Goal: Information Seeking & Learning: Learn about a topic

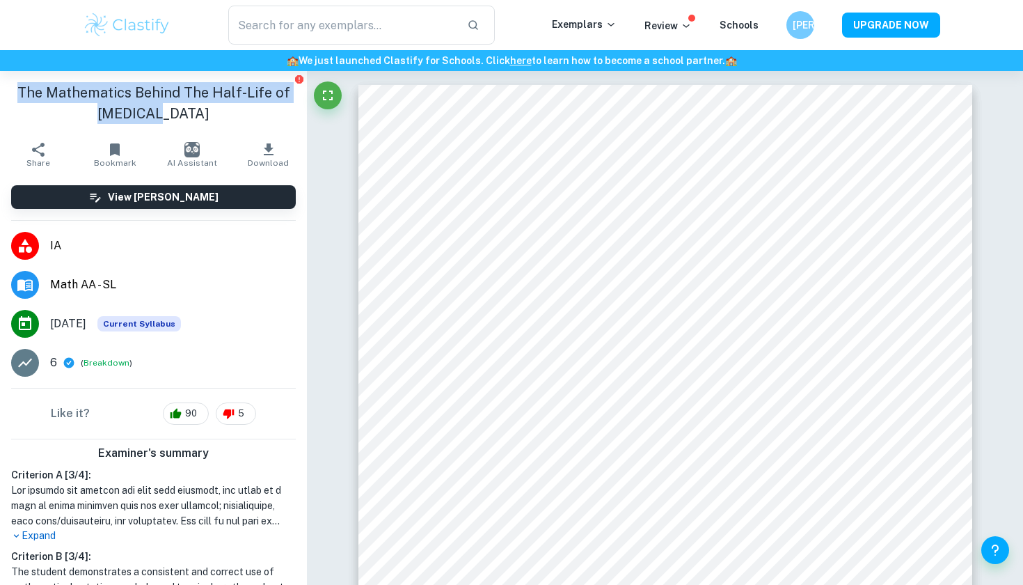
drag, startPoint x: 23, startPoint y: 93, endPoint x: 228, endPoint y: 104, distance: 204.9
click at [228, 104] on h1 "The Mathematics Behind The Half-Life of [MEDICAL_DATA]" at bounding box center [153, 103] width 285 height 42
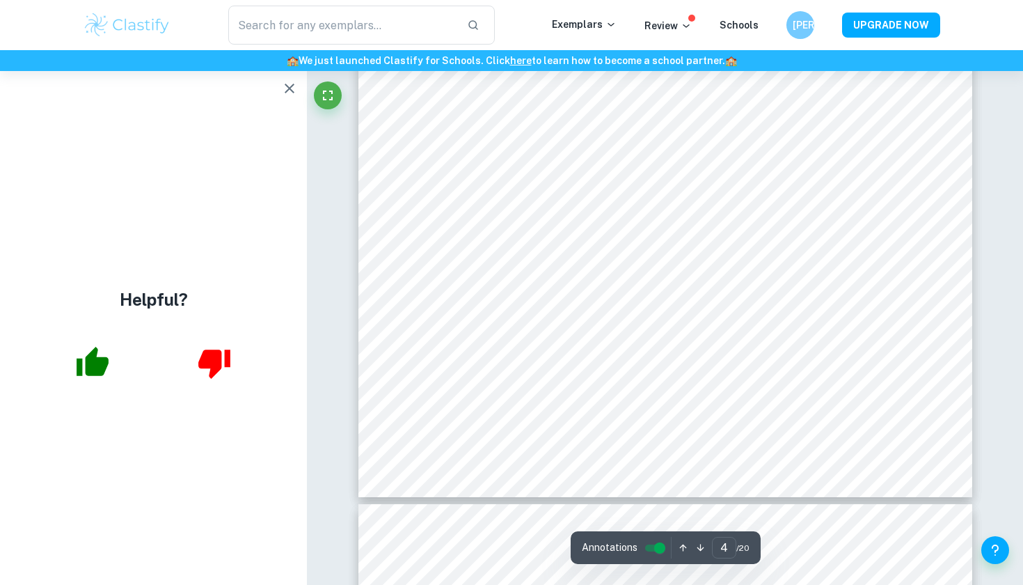
scroll to position [3509, 0]
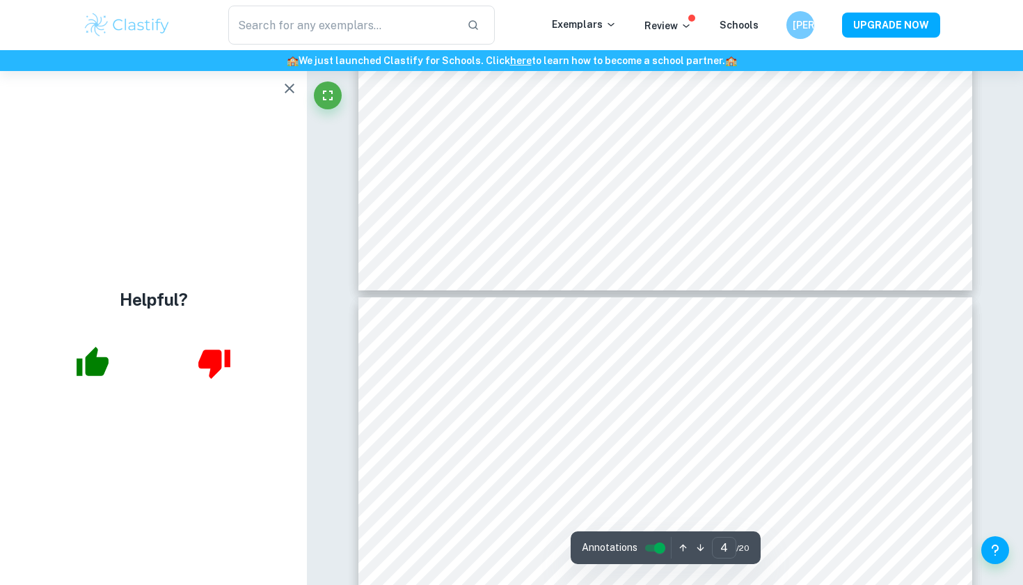
type input "5"
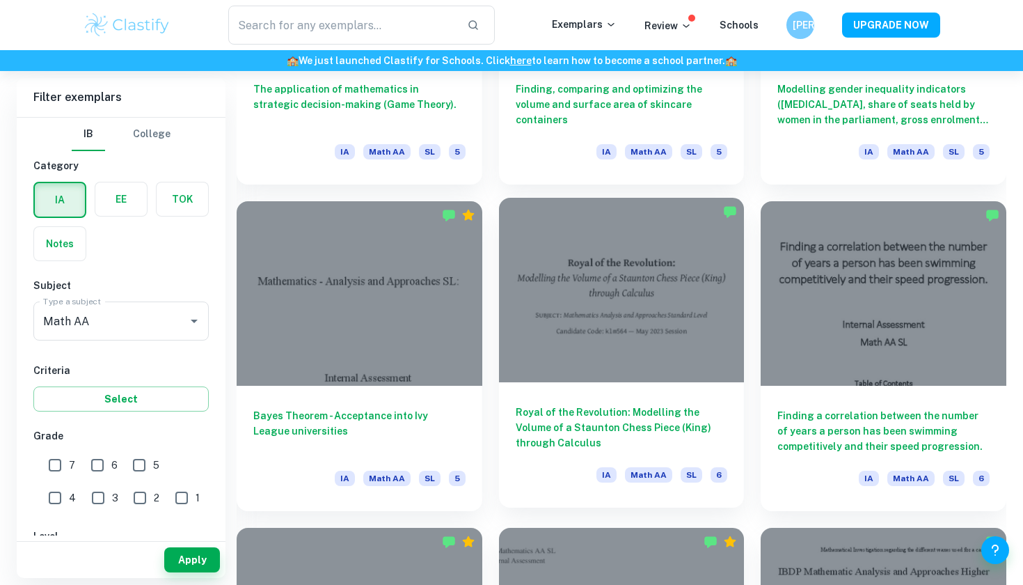
scroll to position [8419, 0]
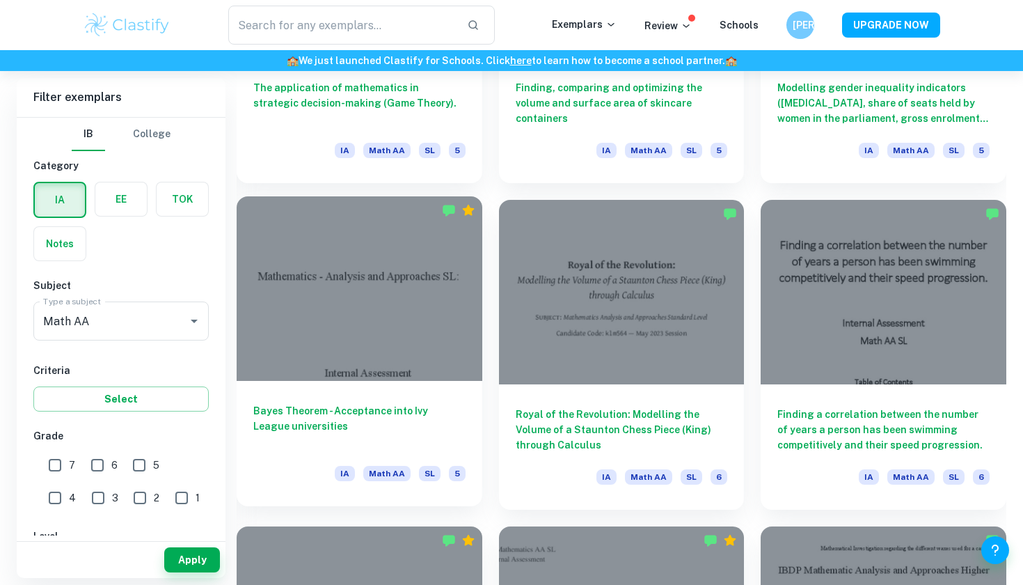
click at [395, 395] on div "Bayes Theorem - Acceptance into Ivy League universities IA Math AA SL 5" at bounding box center [360, 443] width 246 height 125
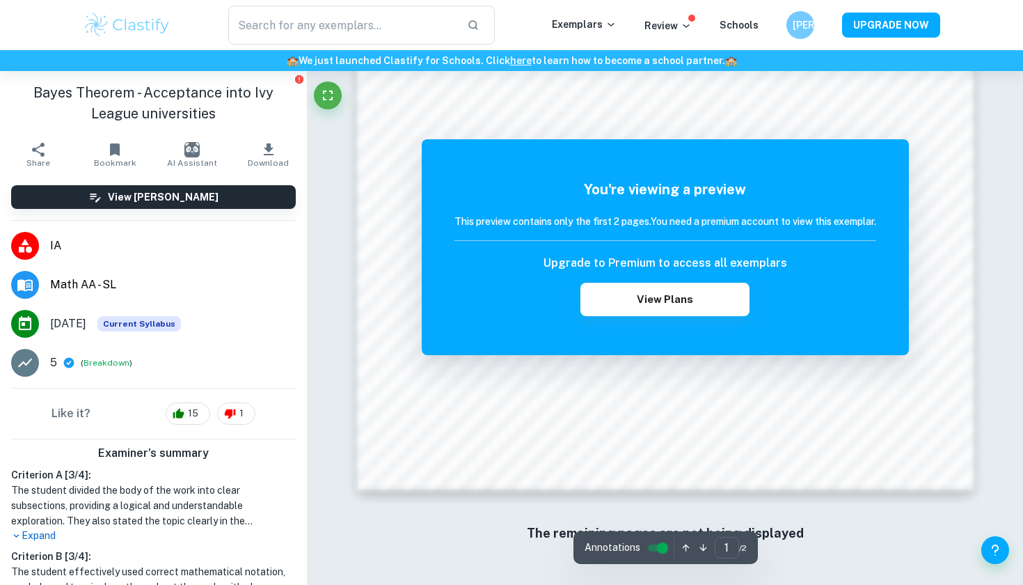
scroll to position [1337, 0]
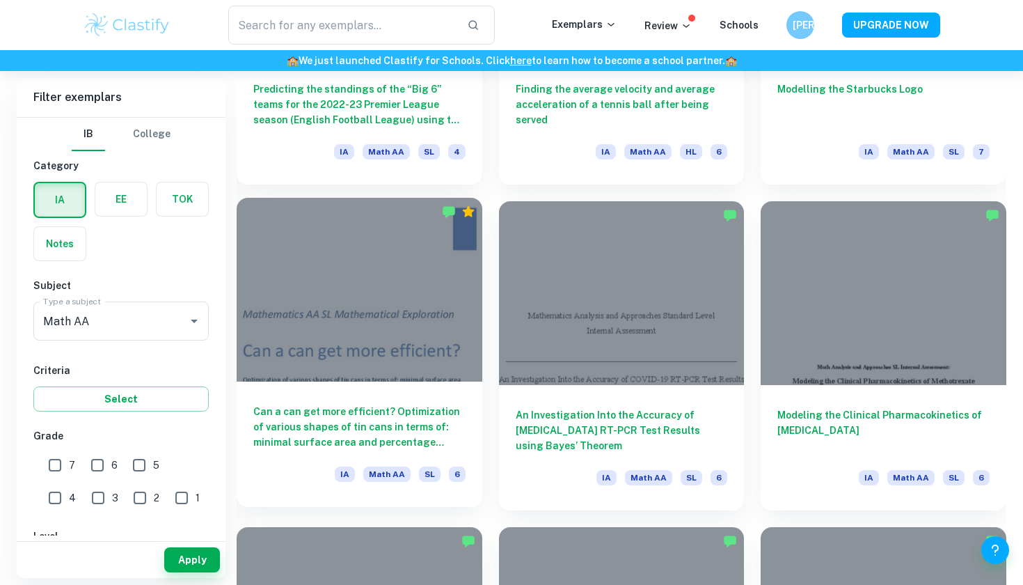
scroll to position [10050, 0]
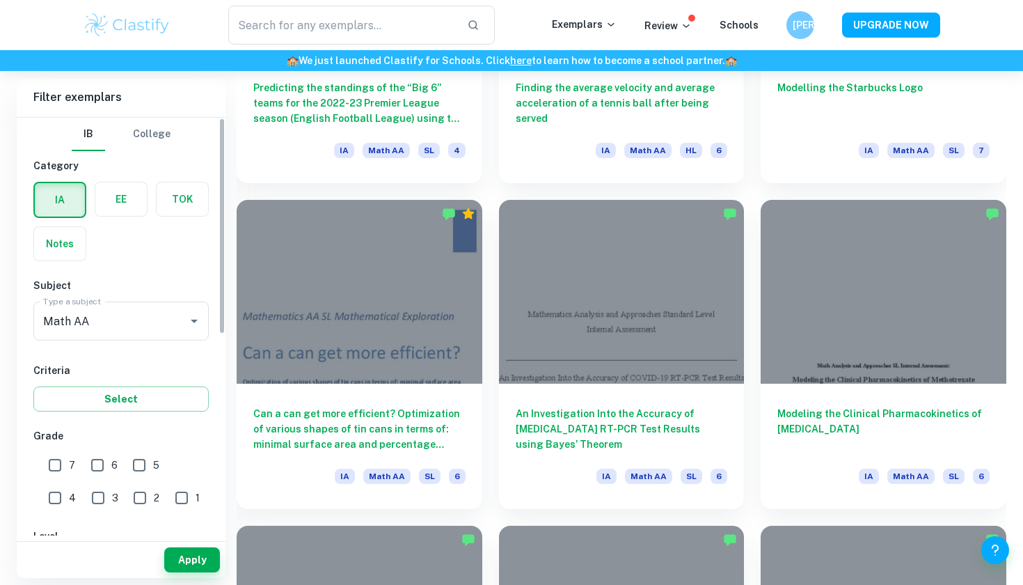
click at [57, 465] on input "7" at bounding box center [55, 465] width 28 height 28
checkbox input "true"
click at [106, 464] on input "6" at bounding box center [98, 465] width 28 height 28
checkbox input "true"
click at [176, 549] on button "Apply" at bounding box center [192, 559] width 56 height 25
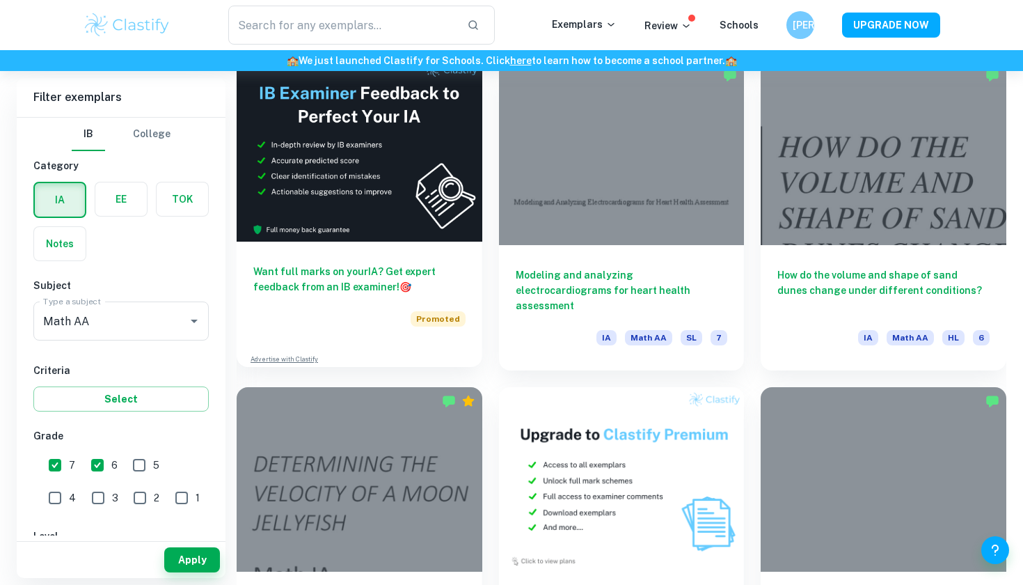
scroll to position [2363, 0]
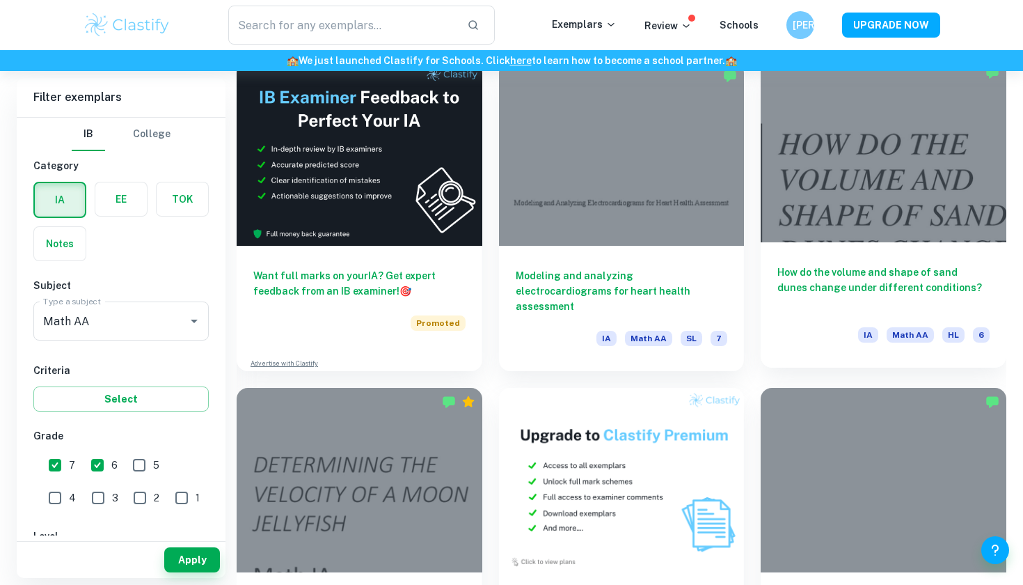
click at [893, 207] on div at bounding box center [884, 150] width 246 height 184
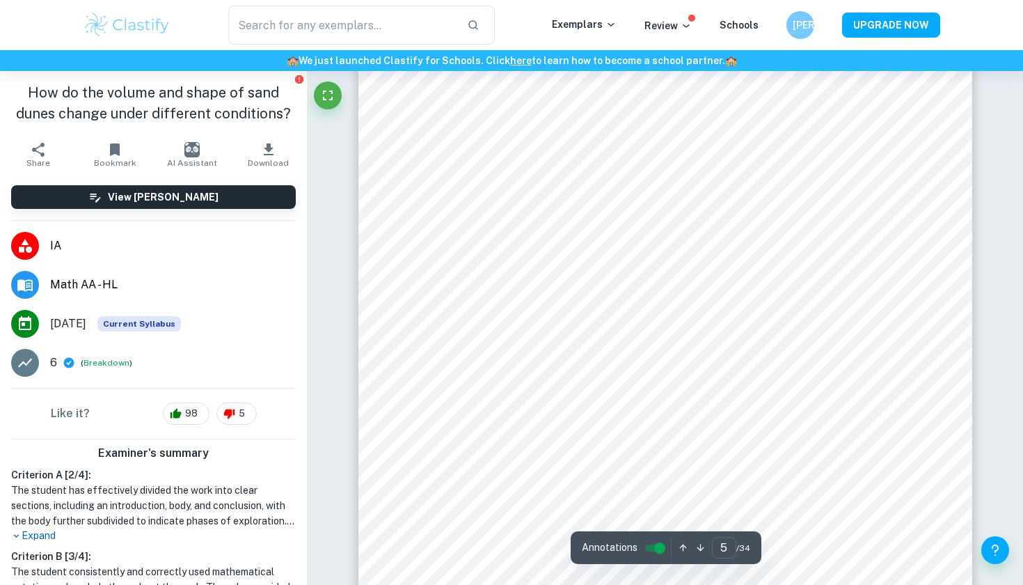
scroll to position [3926, 0]
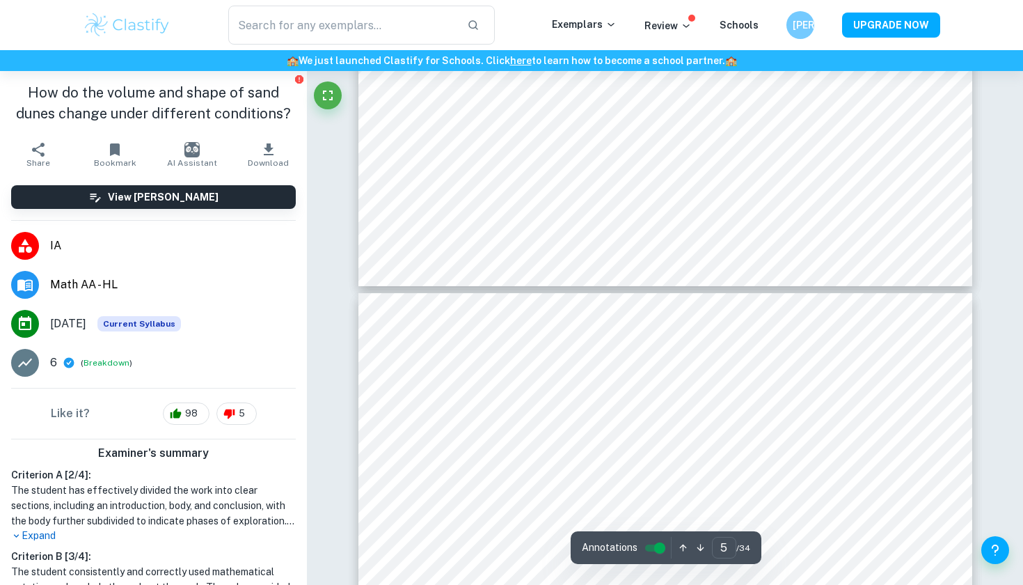
type input "6"
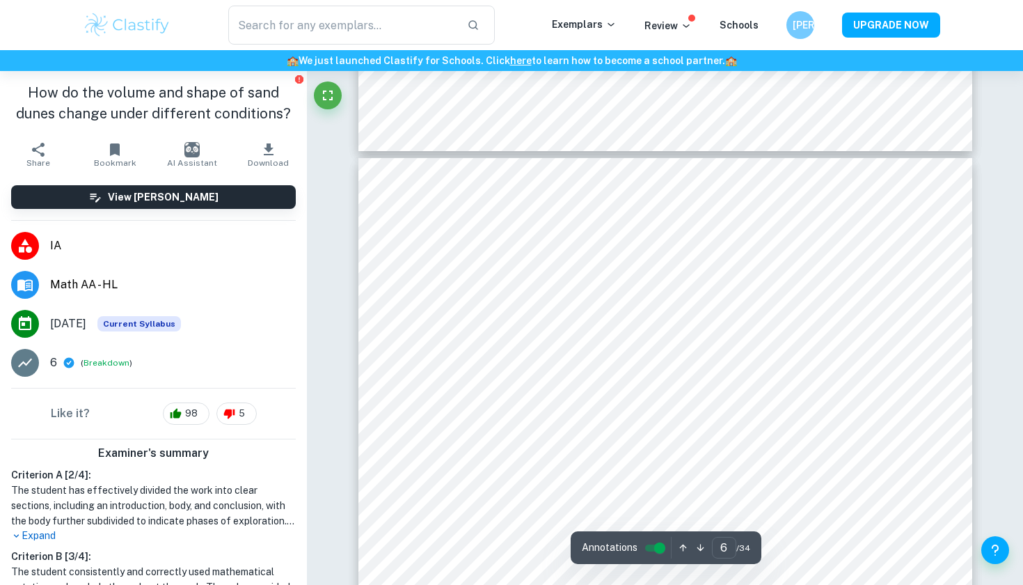
scroll to position [4903, 0]
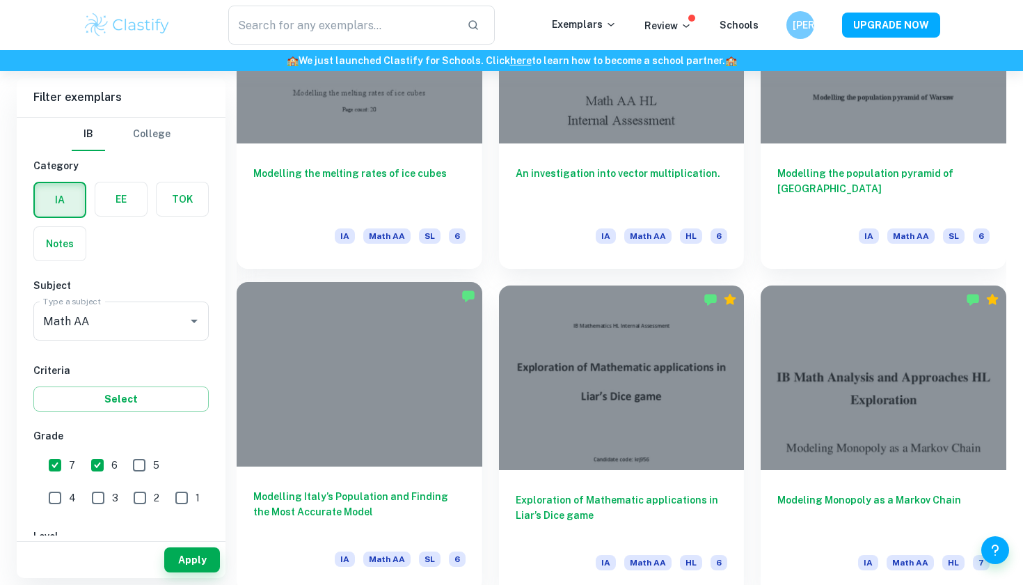
scroll to position [3136, 0]
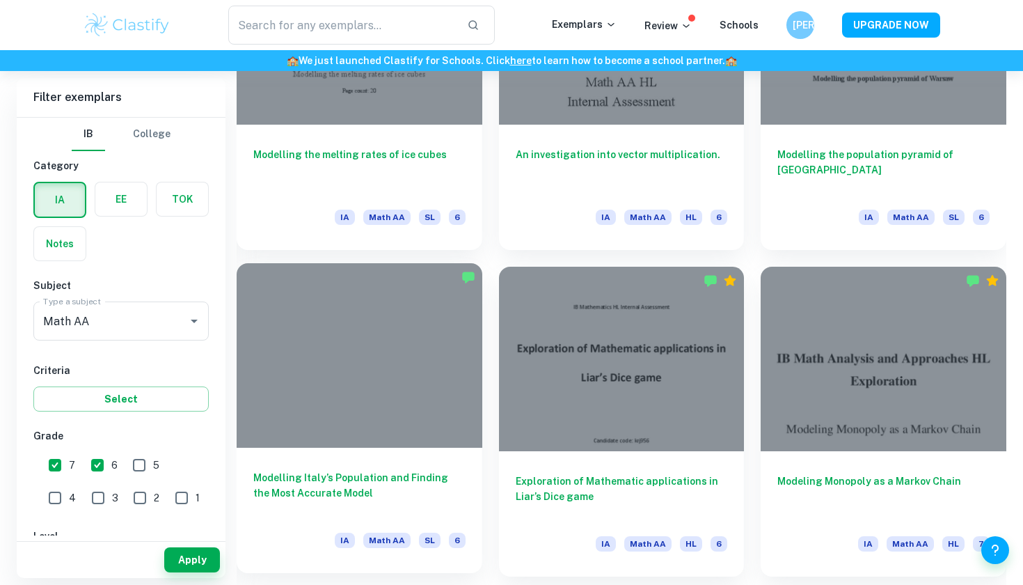
click at [413, 484] on h6 "Modelling Italy’s Population and Finding the Most Accurate Model" at bounding box center [359, 493] width 212 height 46
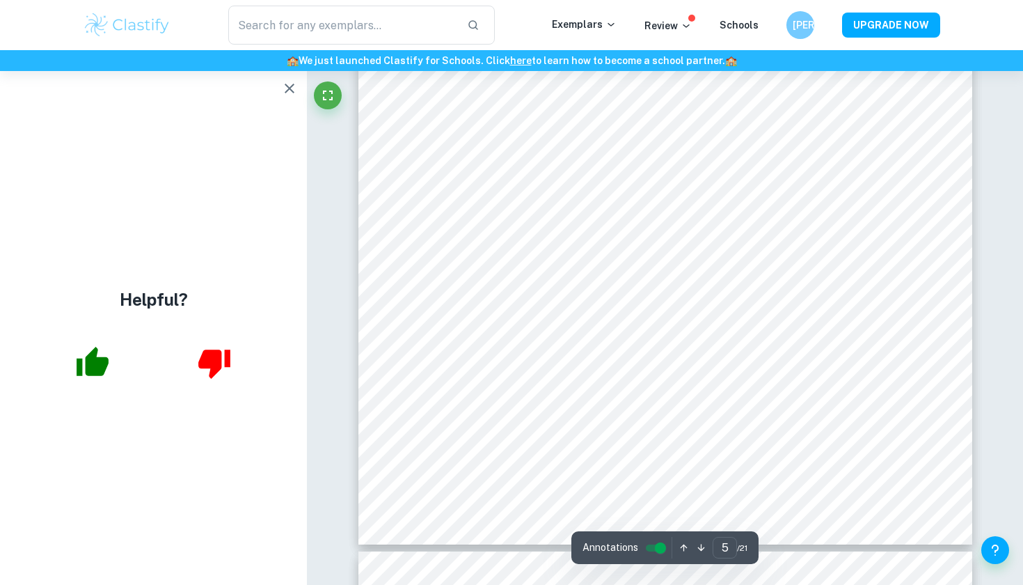
scroll to position [4106, 0]
click at [91, 372] on icon "button" at bounding box center [93, 361] width 32 height 29
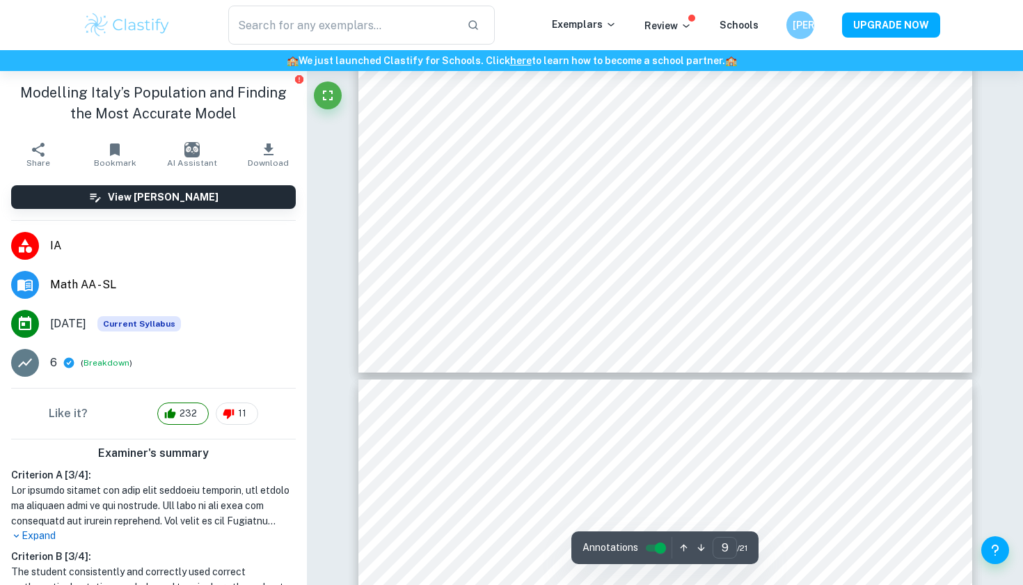
scroll to position [7874, 0]
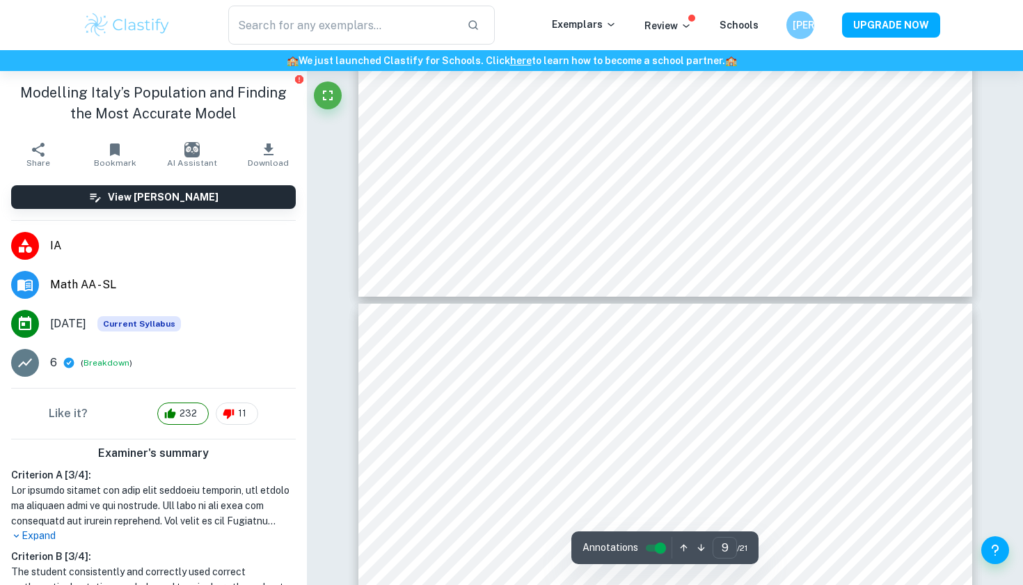
type input "10"
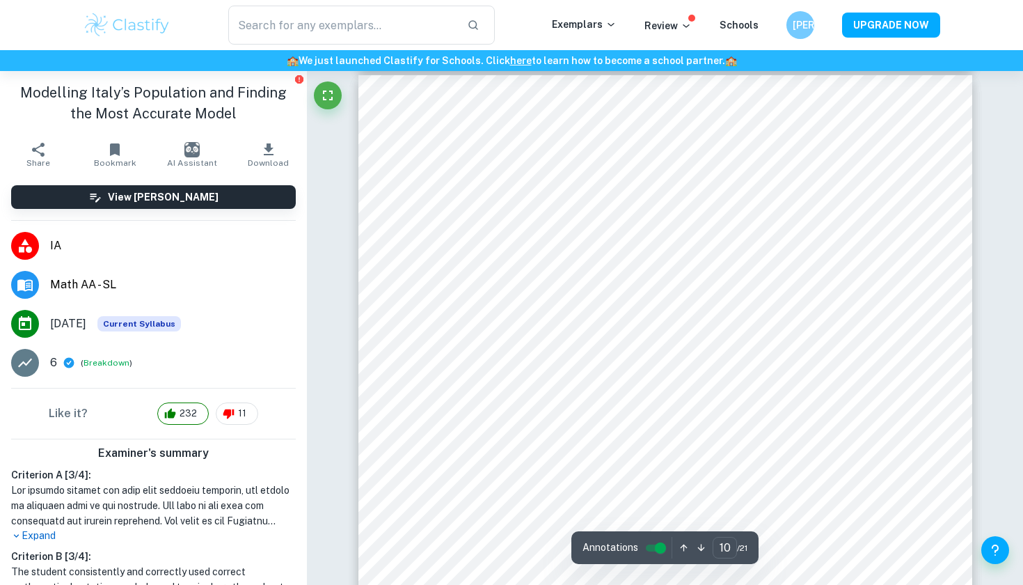
scroll to position [8181, 0]
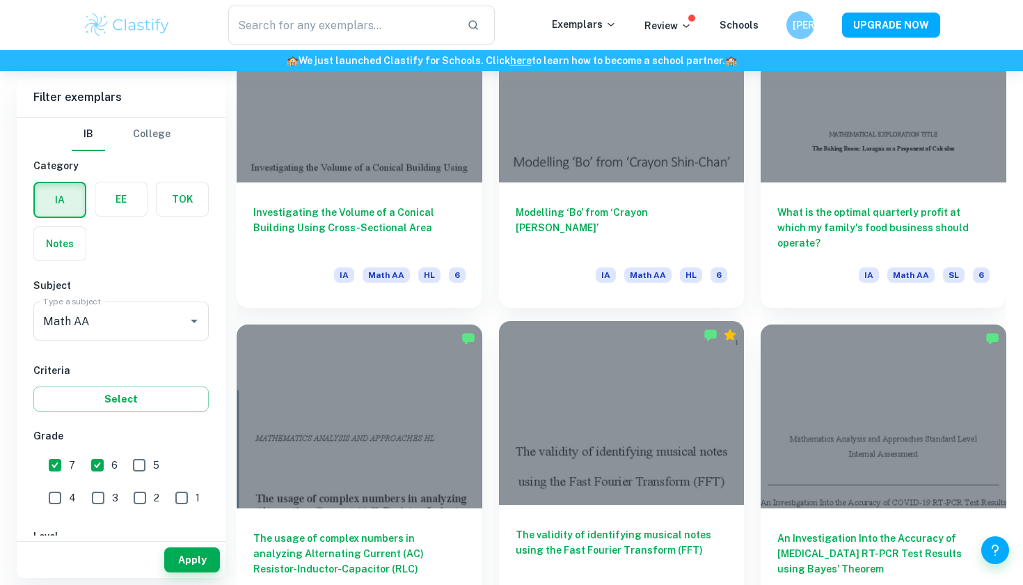
scroll to position [6664, 0]
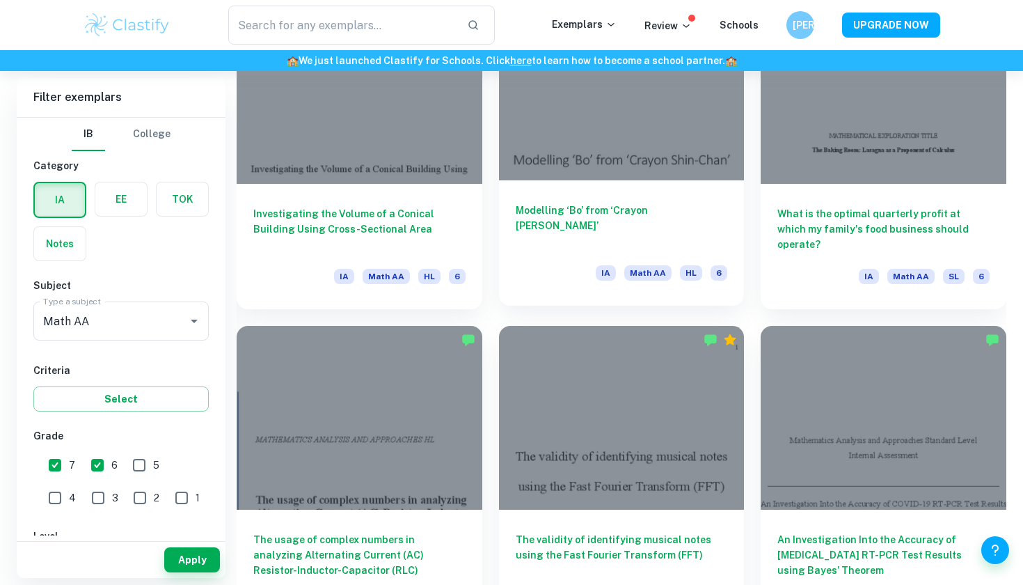
click at [669, 216] on h6 "Modelling ‘Bo’ from ‘Crayon Shin-Chan’" at bounding box center [622, 225] width 212 height 46
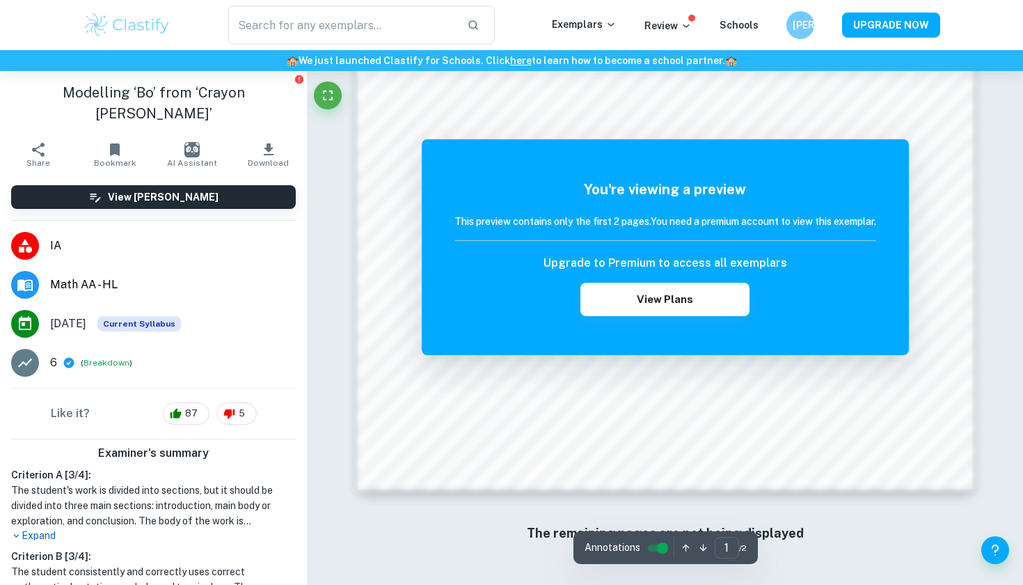
scroll to position [1339, 0]
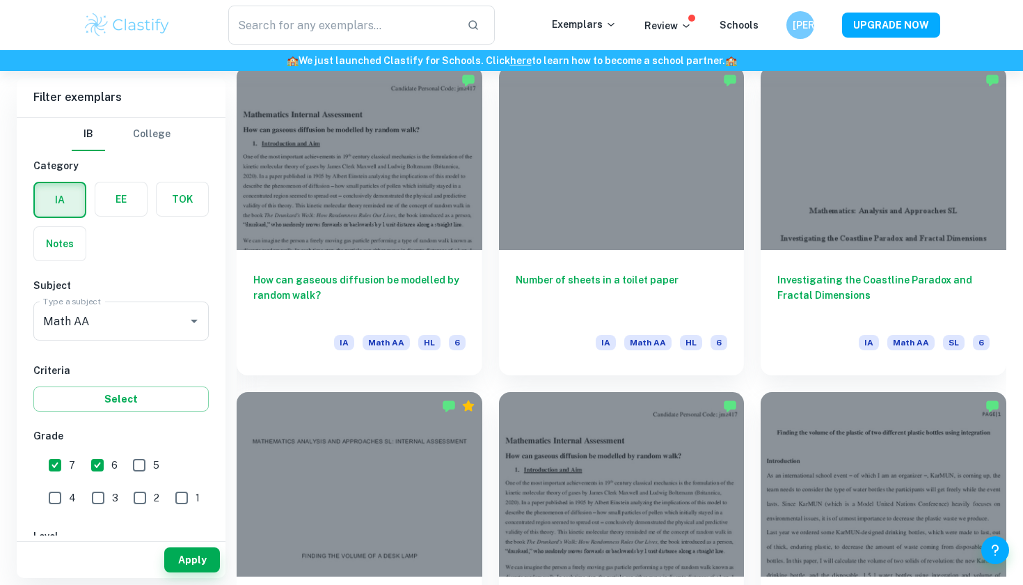
scroll to position [10208, 0]
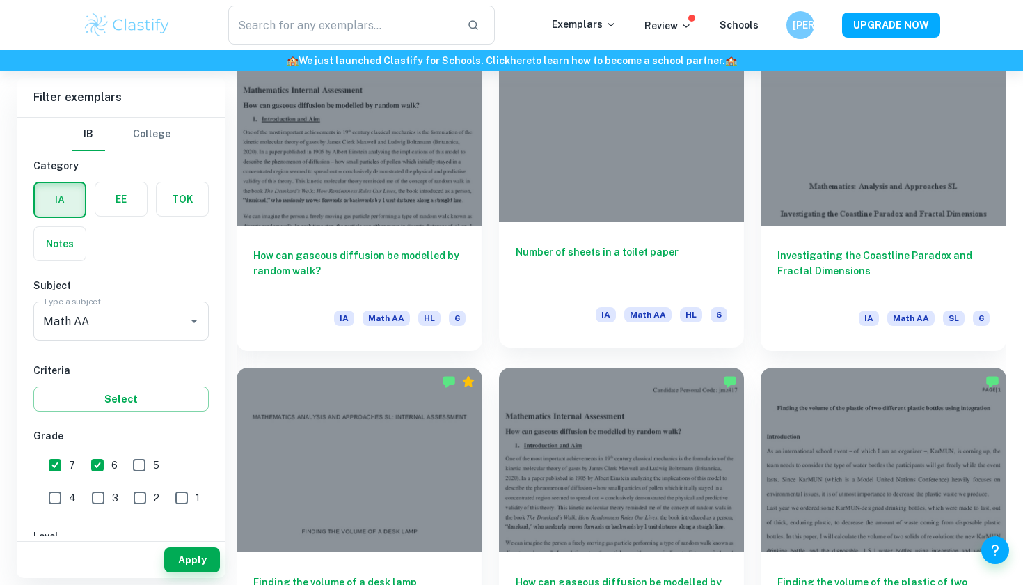
click at [504, 114] on div at bounding box center [622, 130] width 246 height 184
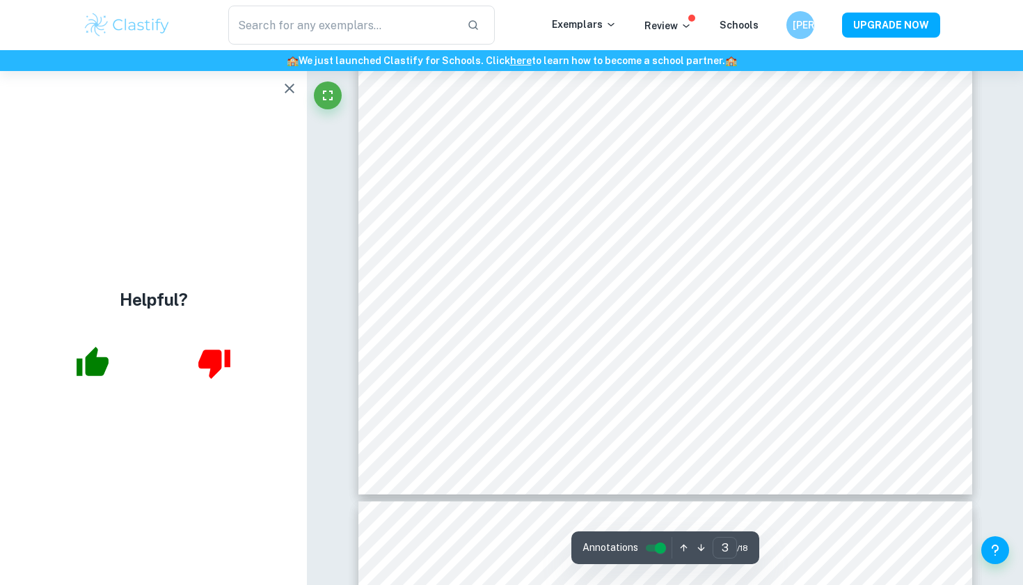
scroll to position [2406, 0]
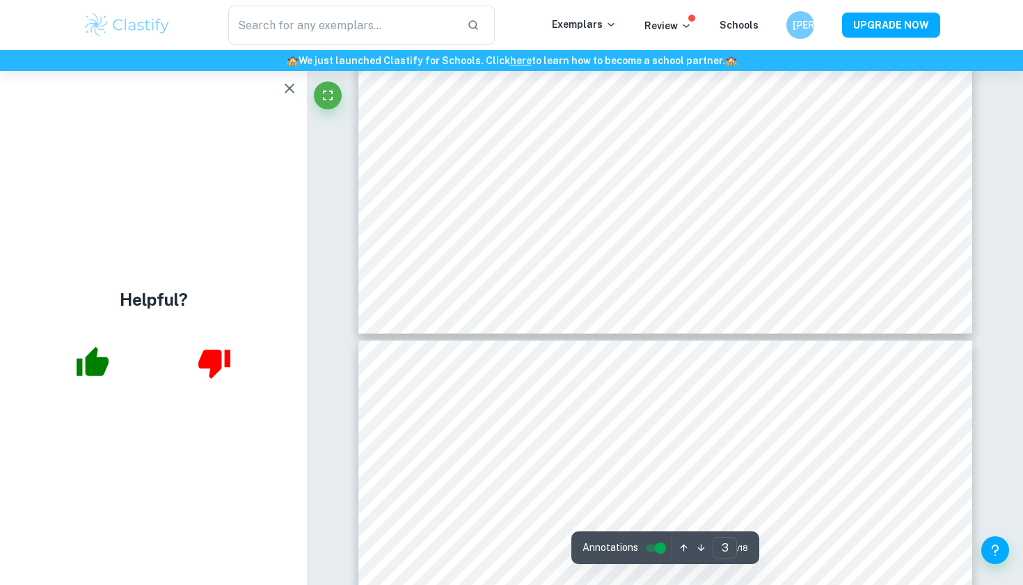
type input "4"
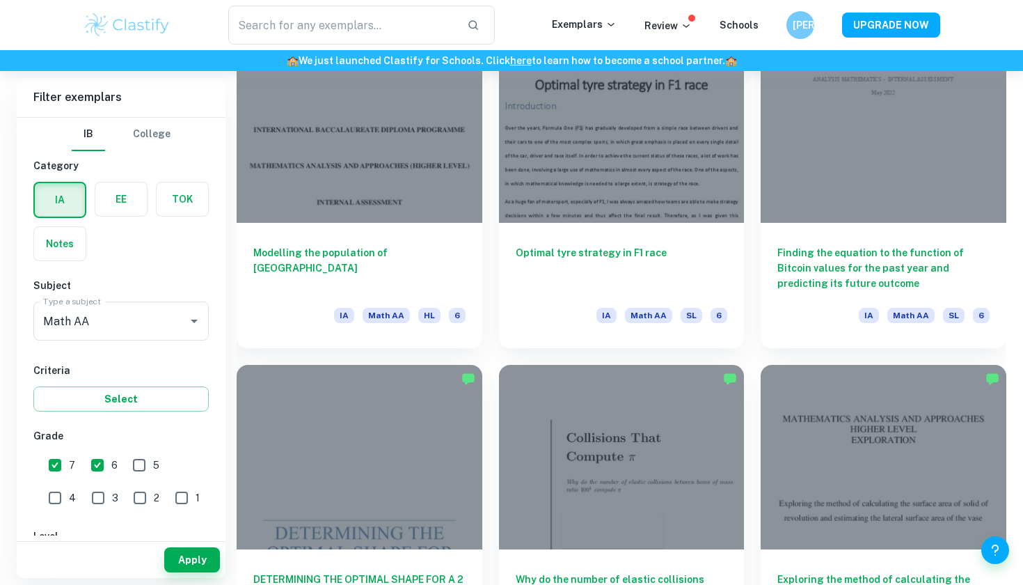
scroll to position [11838, 0]
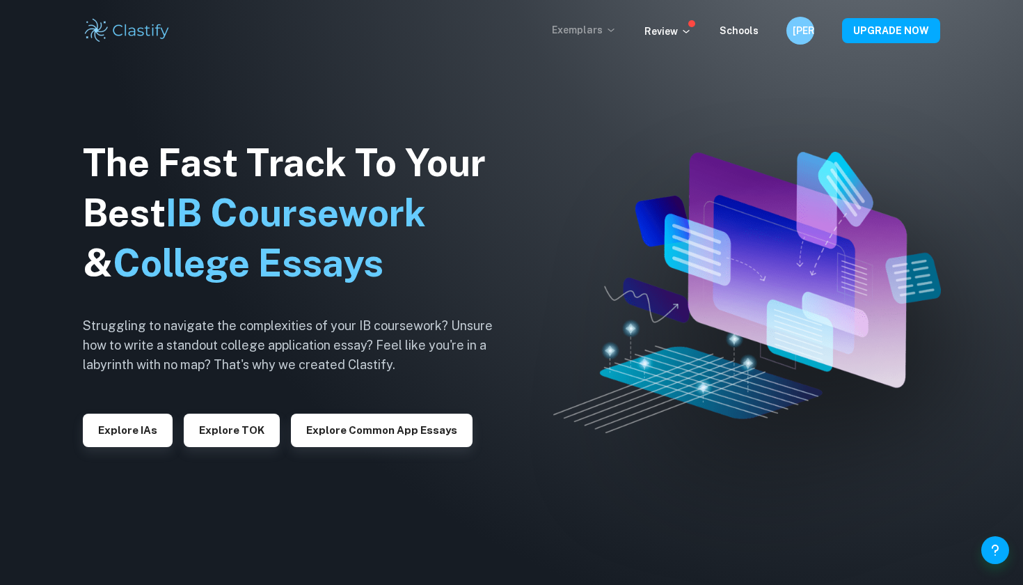
click at [596, 26] on p "Exemplars" at bounding box center [584, 29] width 65 height 15
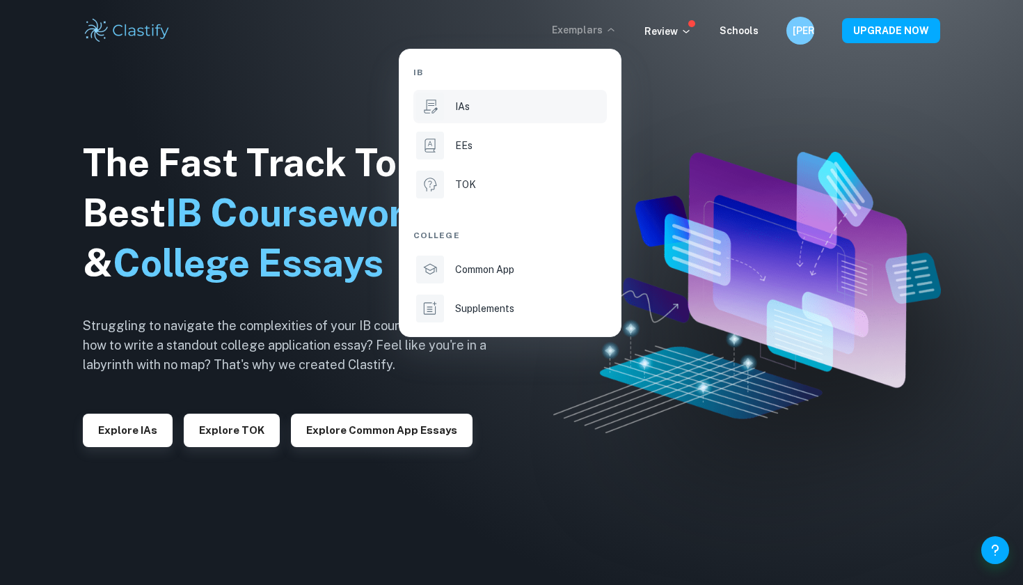
click at [474, 111] on div "IAs" at bounding box center [529, 106] width 149 height 15
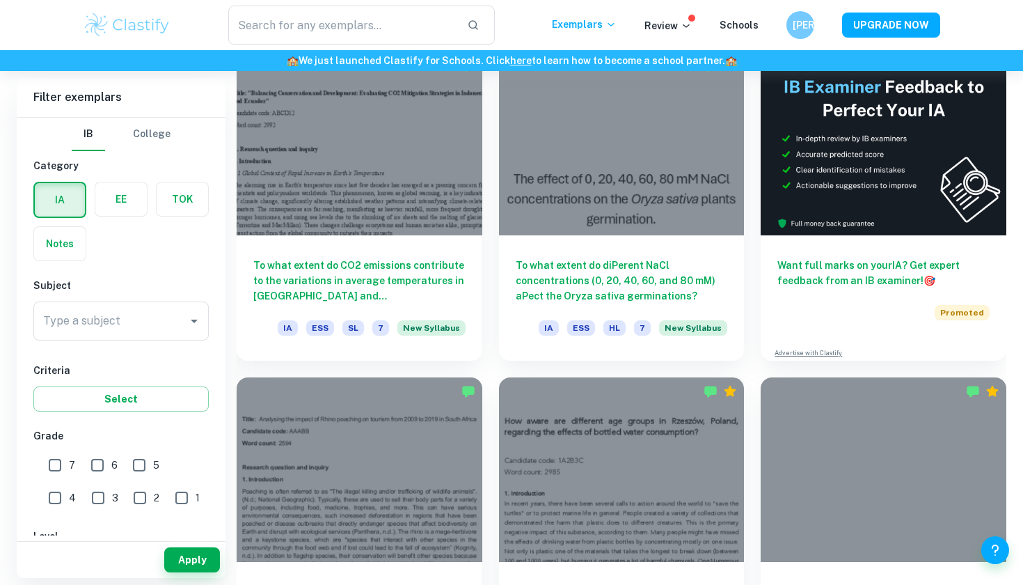
scroll to position [424, 0]
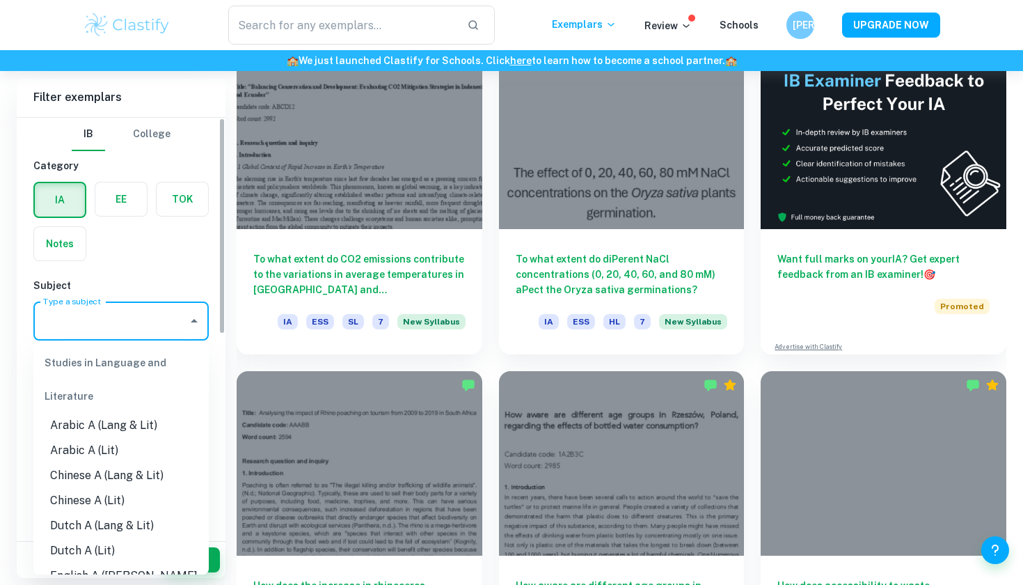
click at [120, 308] on input "Type a subject" at bounding box center [111, 321] width 142 height 26
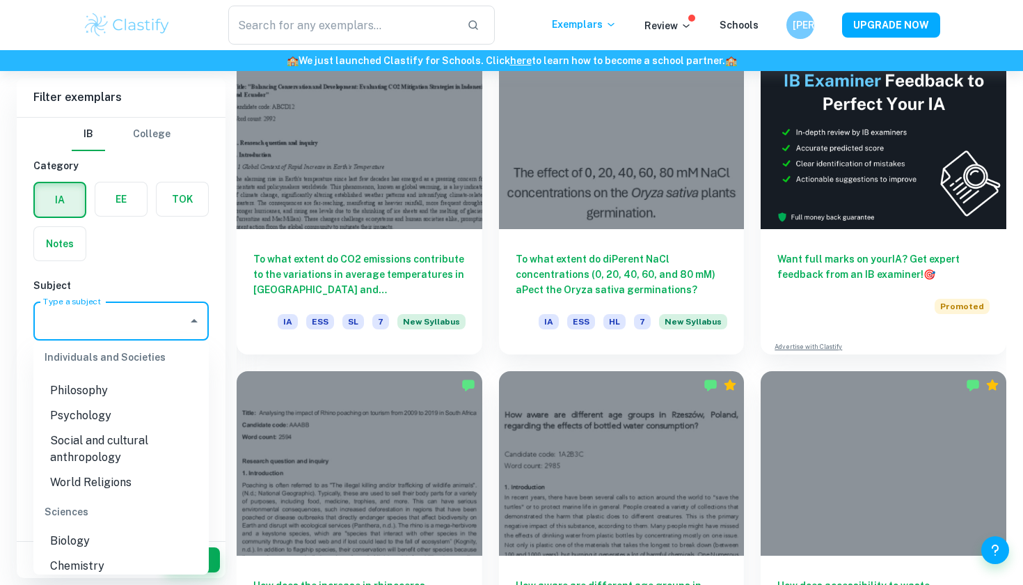
scroll to position [1725, 0]
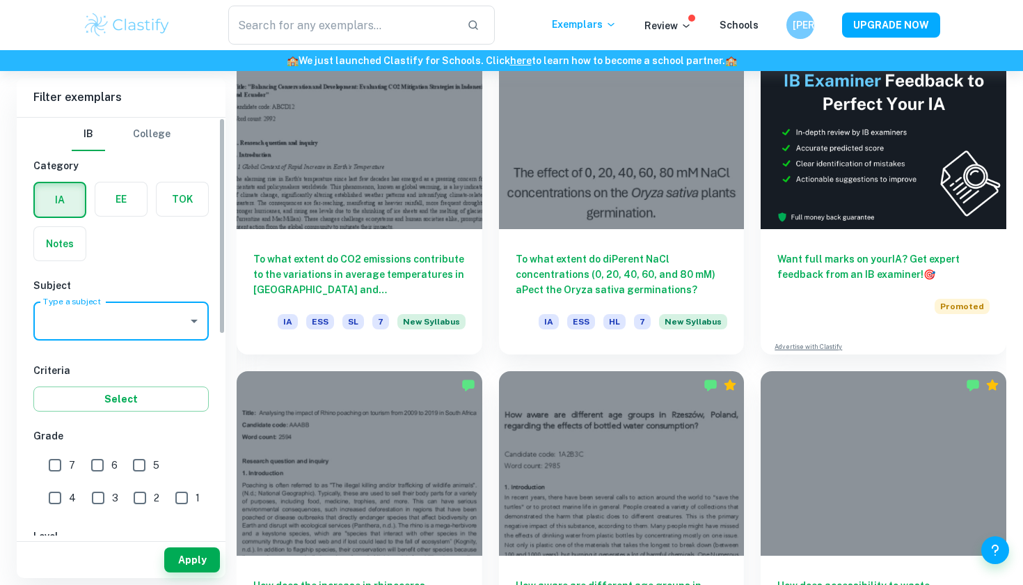
click at [116, 312] on input "Type a subject" at bounding box center [111, 321] width 142 height 26
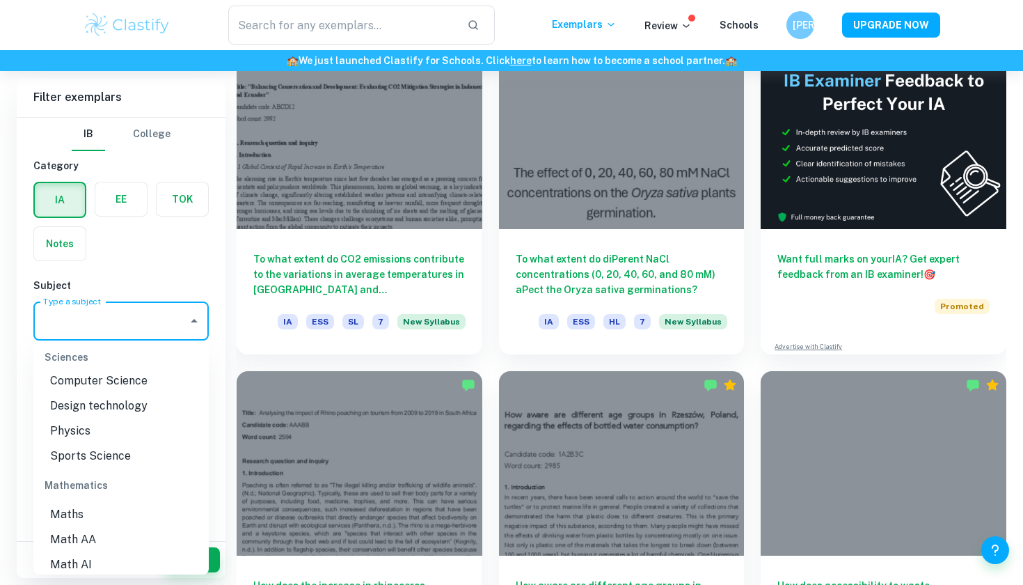
scroll to position [1784, 0]
click at [96, 524] on li "Math AA" at bounding box center [120, 536] width 175 height 25
type input "Math AA"
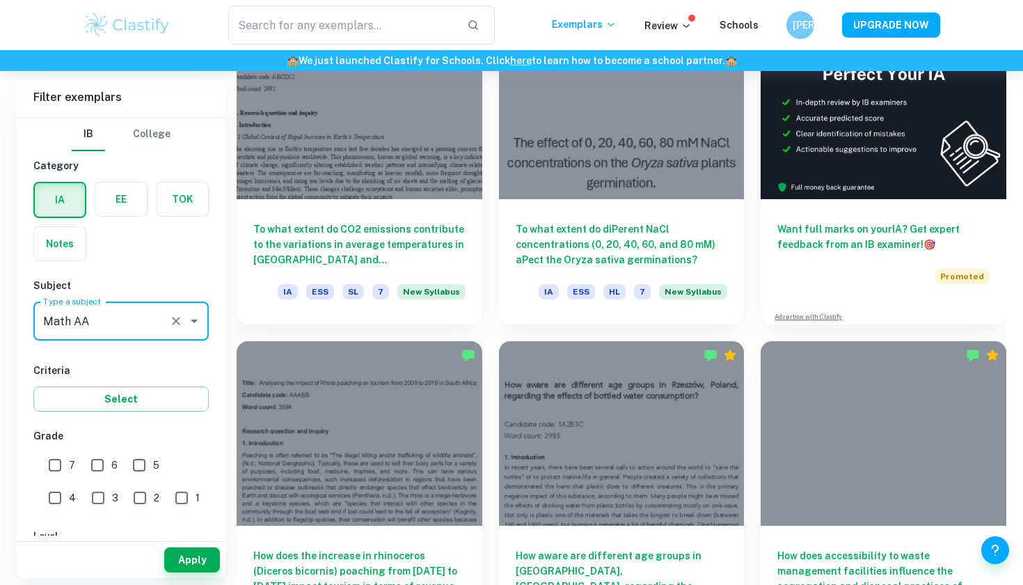
scroll to position [469, 0]
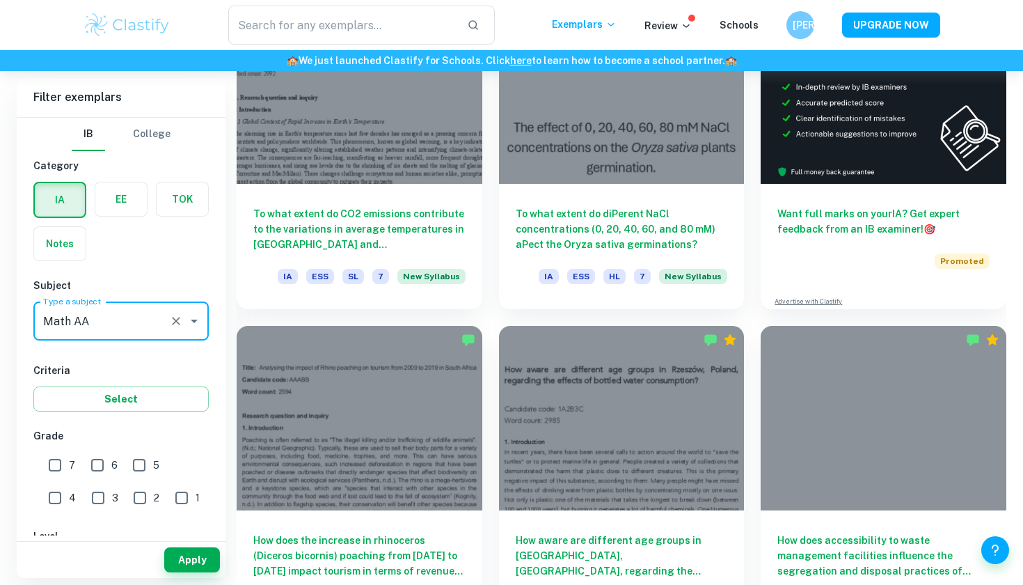
click at [55, 470] on input "7" at bounding box center [55, 465] width 28 height 28
checkbox input "true"
click at [107, 459] on input "6" at bounding box center [98, 465] width 28 height 28
checkbox input "true"
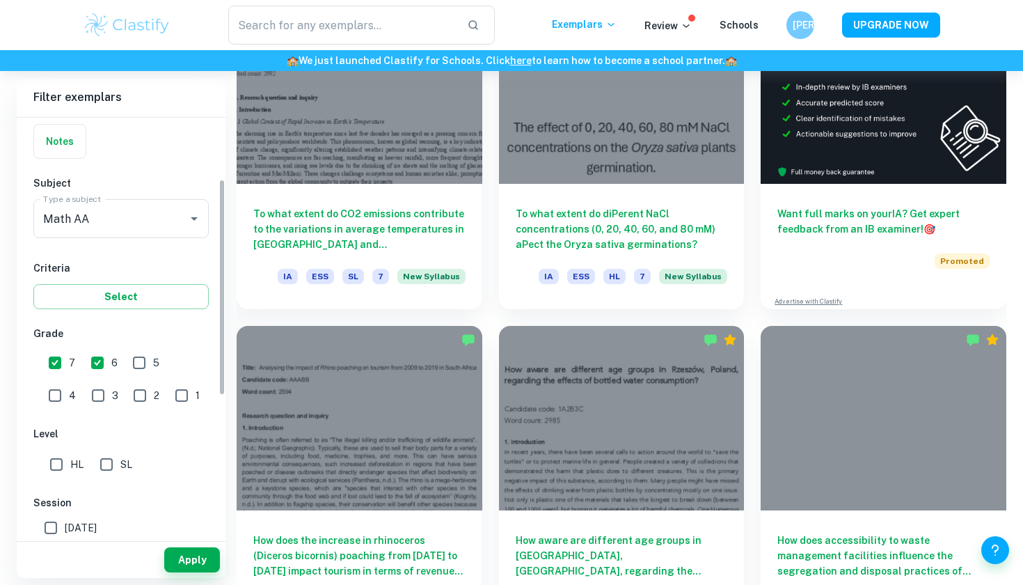
scroll to position [123, 0]
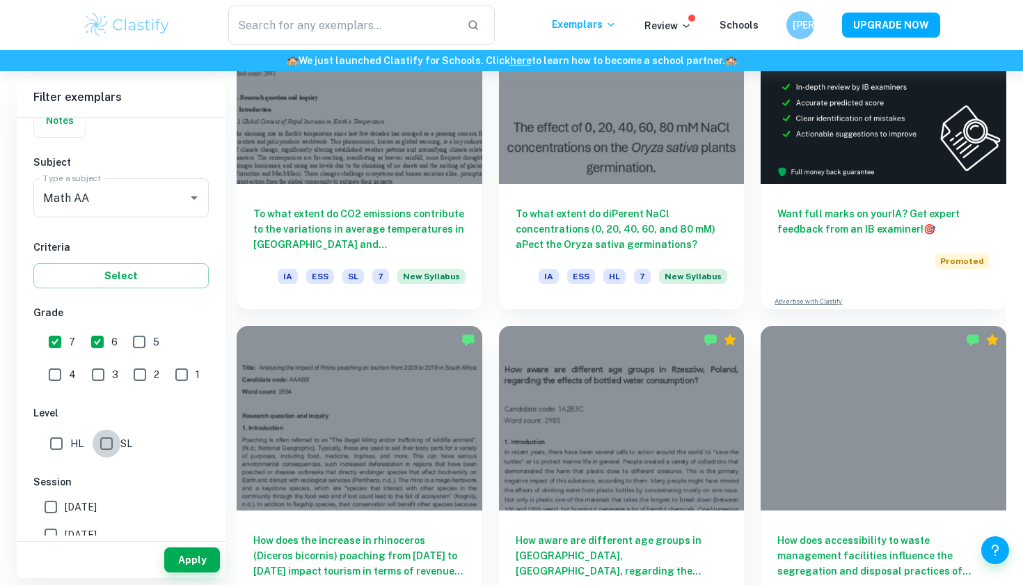
click at [100, 442] on input "SL" at bounding box center [107, 443] width 28 height 28
checkbox input "true"
click at [168, 379] on input "1" at bounding box center [182, 374] width 28 height 28
checkbox input "true"
click at [198, 553] on button "Apply" at bounding box center [192, 559] width 56 height 25
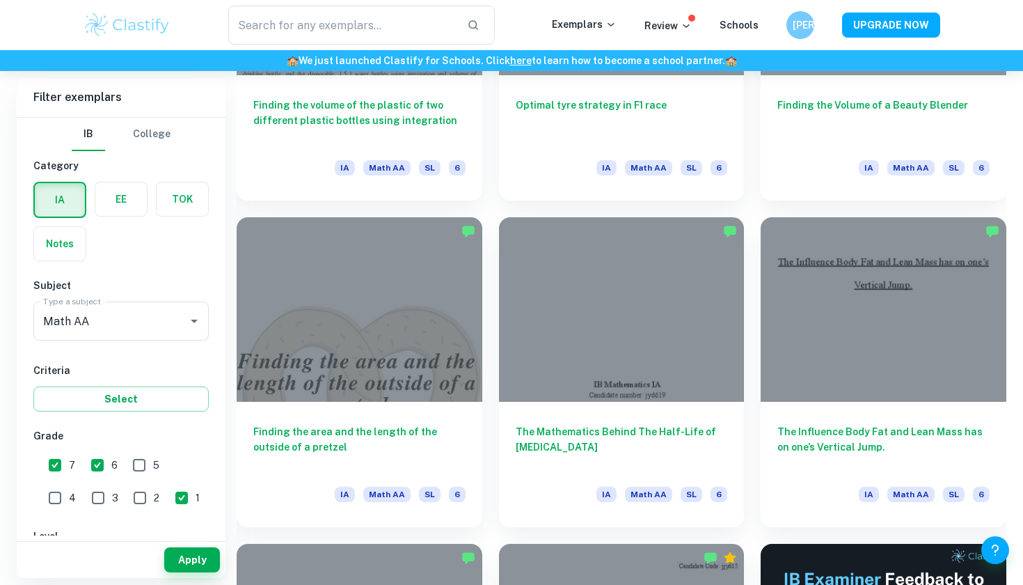
scroll to position [5141, 0]
click at [61, 465] on input "7" at bounding box center [55, 465] width 28 height 28
checkbox input "false"
click at [105, 465] on input "6" at bounding box center [98, 465] width 28 height 28
checkbox input "false"
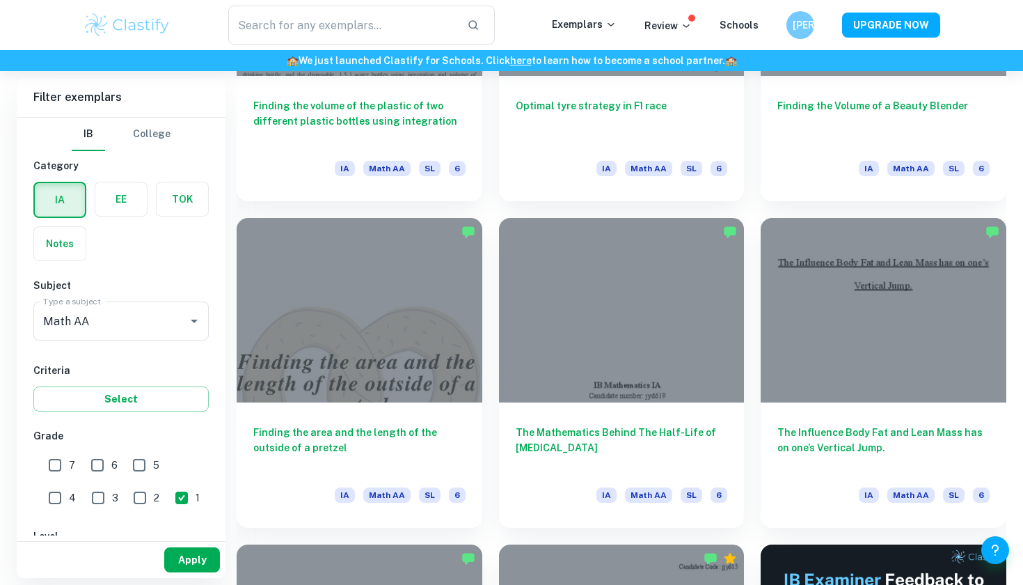
click at [178, 554] on button "Apply" at bounding box center [192, 559] width 56 height 25
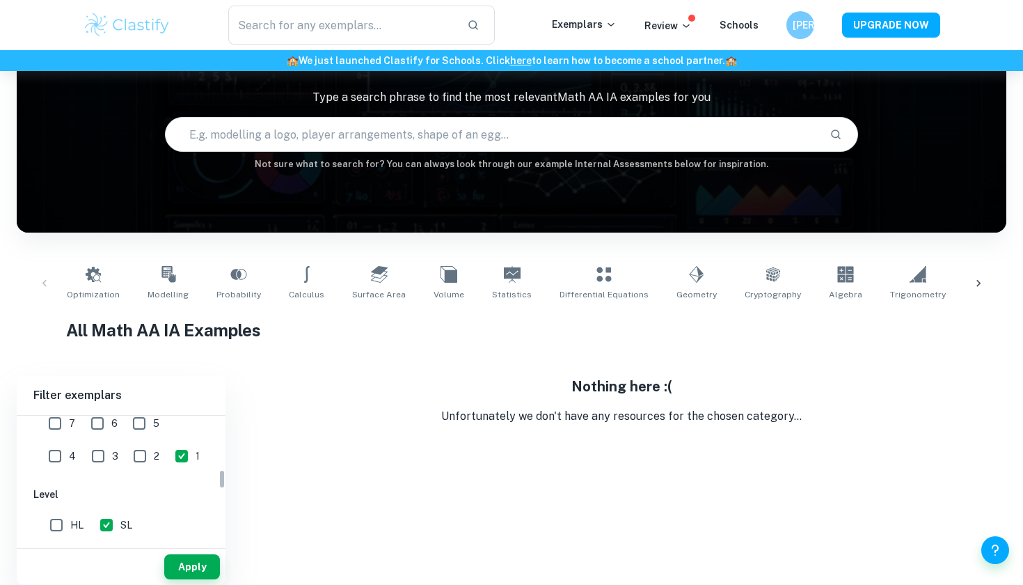
scroll to position [347, 0]
click at [126, 450] on input "2" at bounding box center [140, 448] width 28 height 28
checkbox input "true"
click at [84, 447] on input "3" at bounding box center [98, 448] width 28 height 28
checkbox input "true"
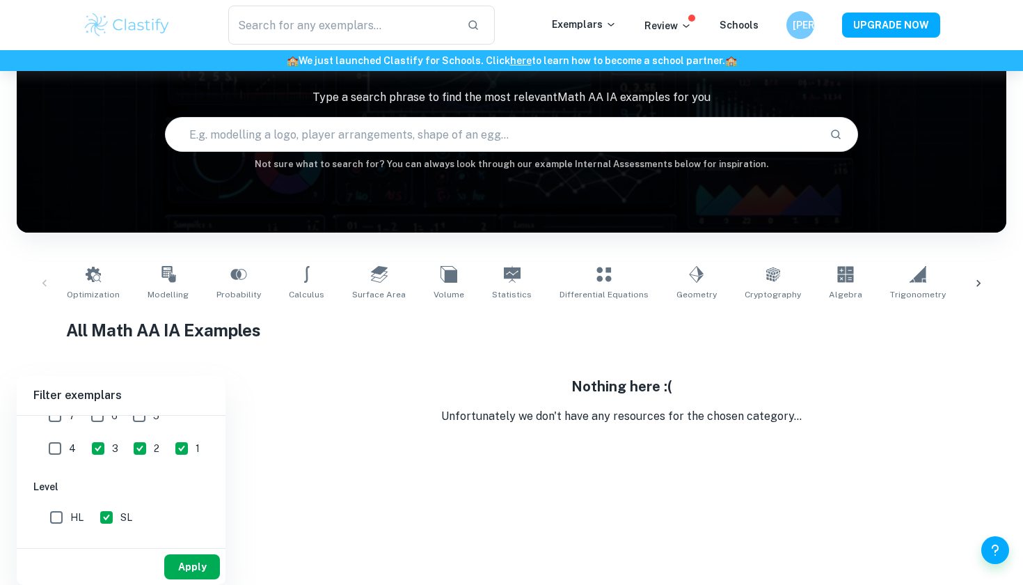
click at [205, 572] on button "Apply" at bounding box center [192, 566] width 56 height 25
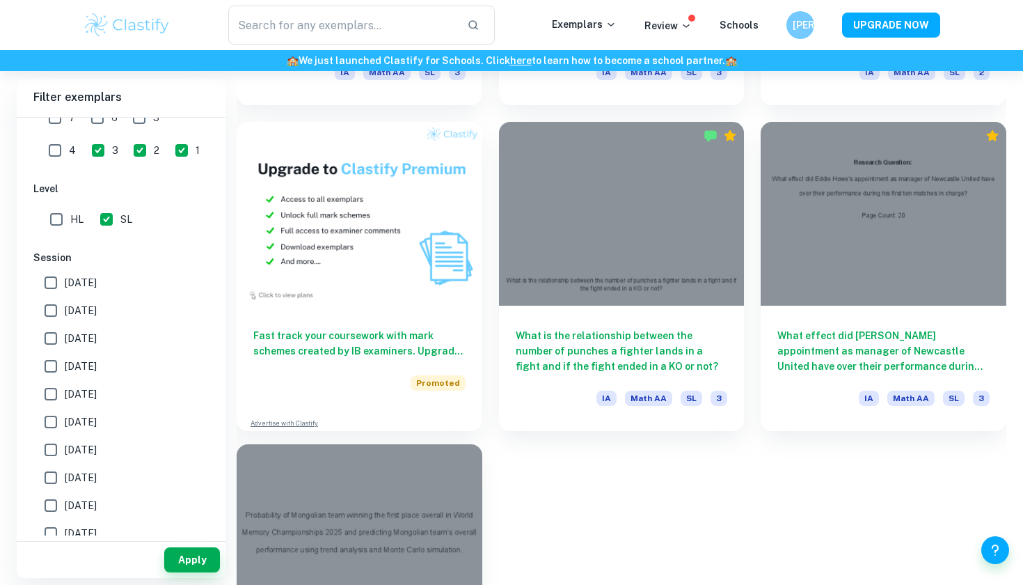
scroll to position [977, 0]
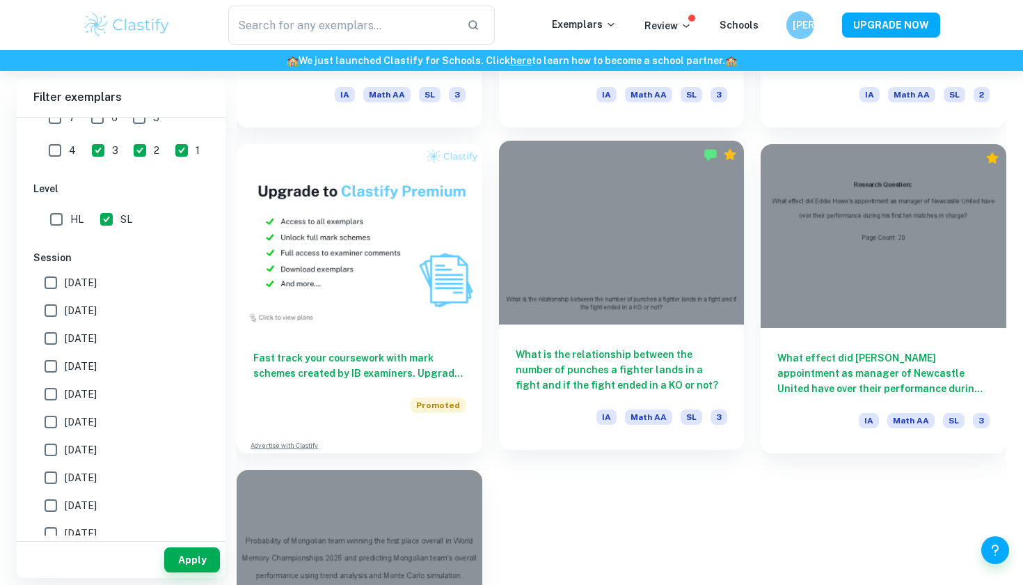
click at [659, 273] on div at bounding box center [622, 233] width 246 height 184
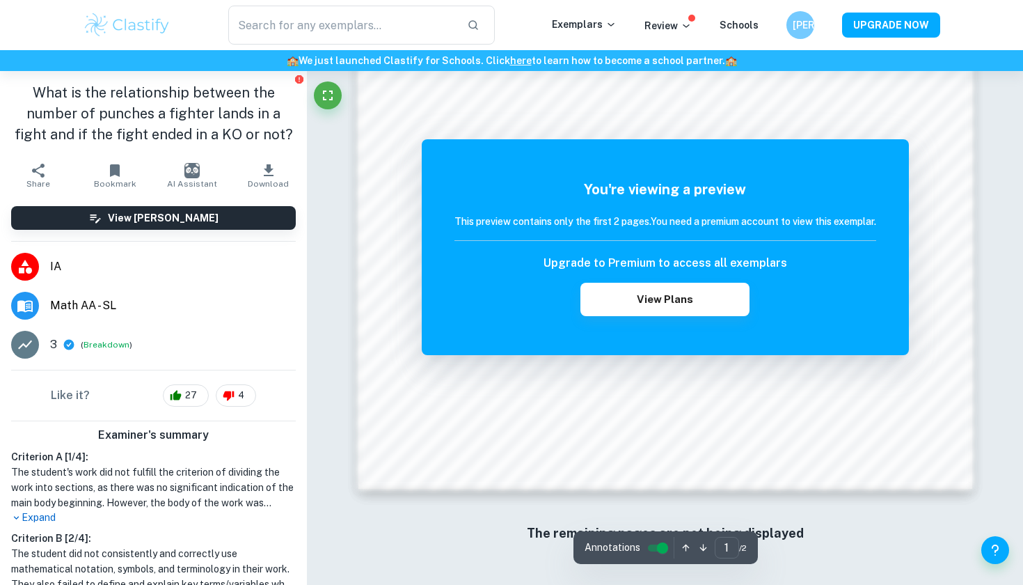
scroll to position [1191, 0]
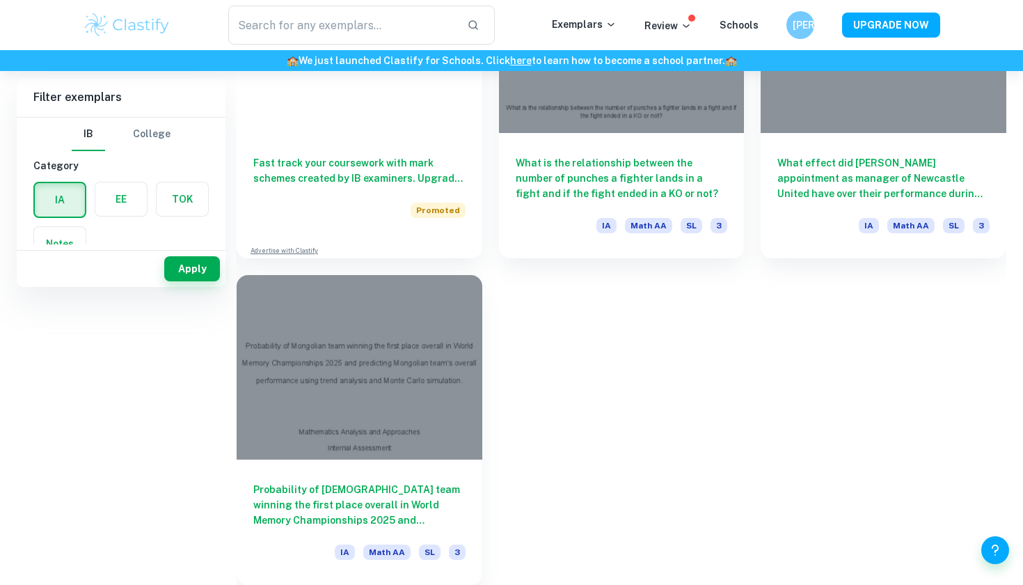
scroll to position [977, 0]
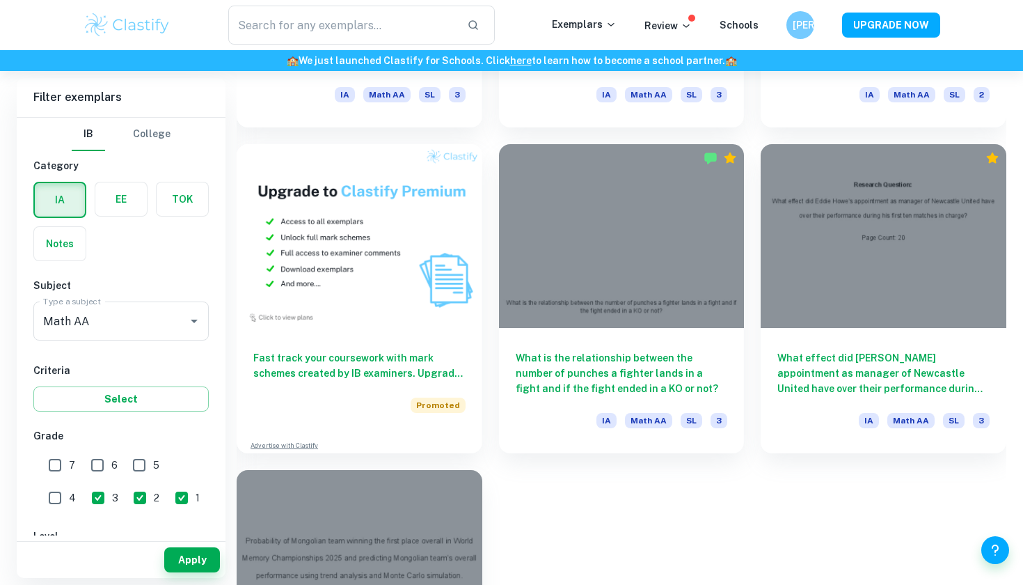
click at [168, 495] on input "1" at bounding box center [182, 498] width 28 height 28
checkbox input "false"
click at [126, 494] on input "2" at bounding box center [140, 498] width 28 height 28
checkbox input "false"
click at [84, 499] on input "3" at bounding box center [98, 498] width 28 height 28
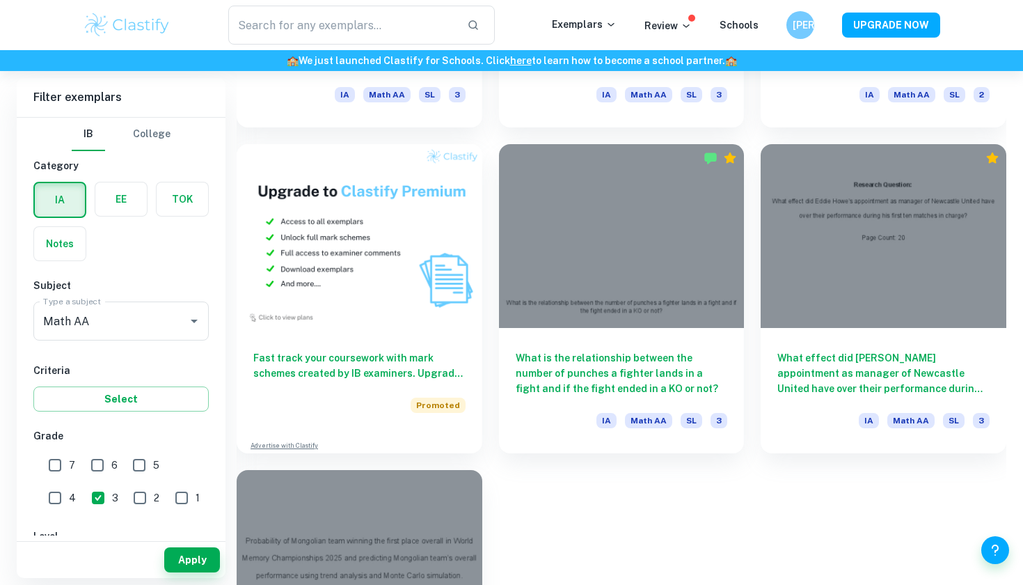
checkbox input "false"
click at [61, 463] on input "7" at bounding box center [55, 465] width 28 height 28
checkbox input "true"
click at [95, 465] on input "6" at bounding box center [98, 465] width 28 height 28
checkbox input "true"
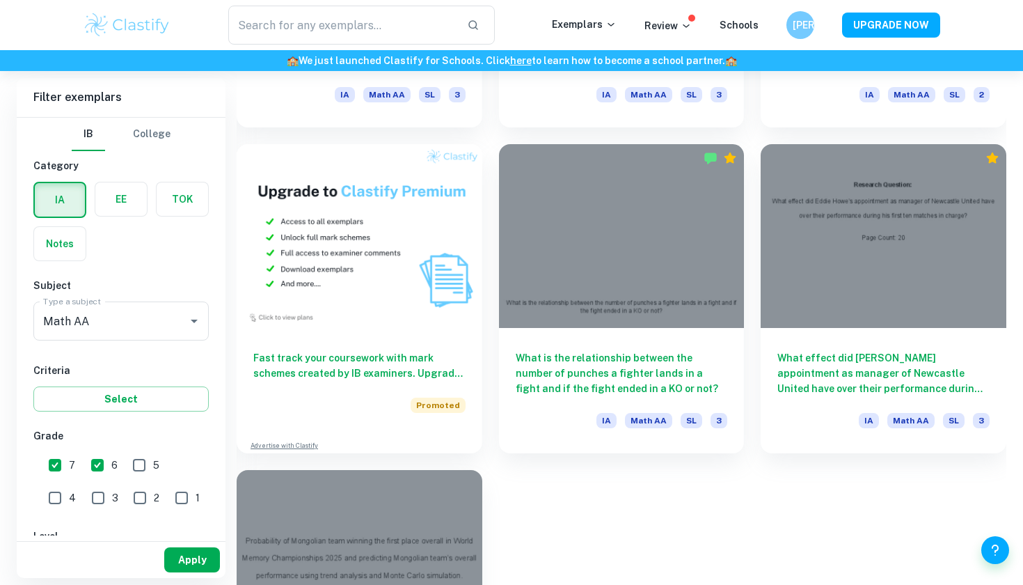
click at [192, 562] on button "Apply" at bounding box center [192, 559] width 56 height 25
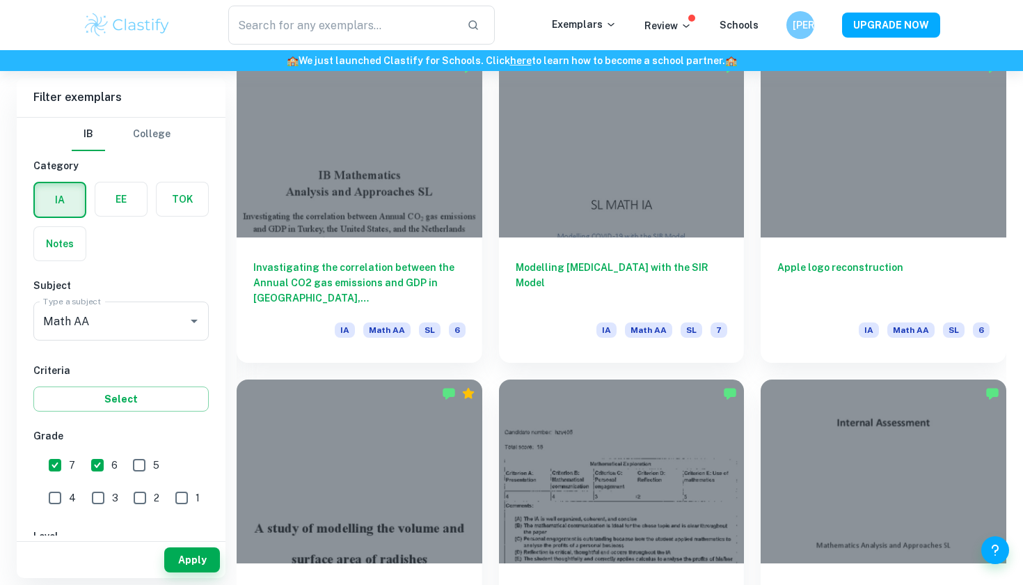
scroll to position [6611, 0]
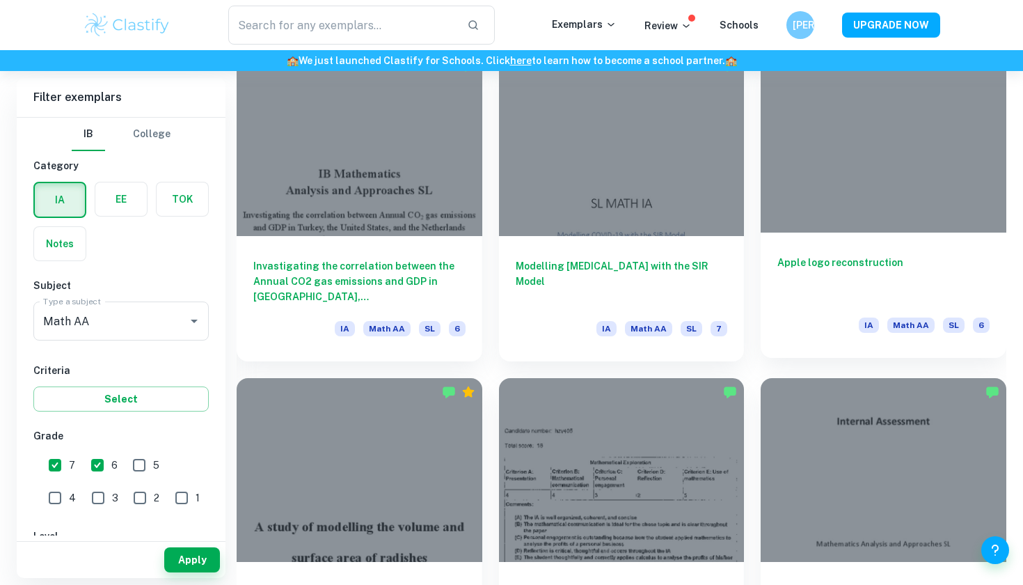
click at [926, 233] on div "Apple logo reconstruction IA Math AA SL 6" at bounding box center [884, 294] width 246 height 125
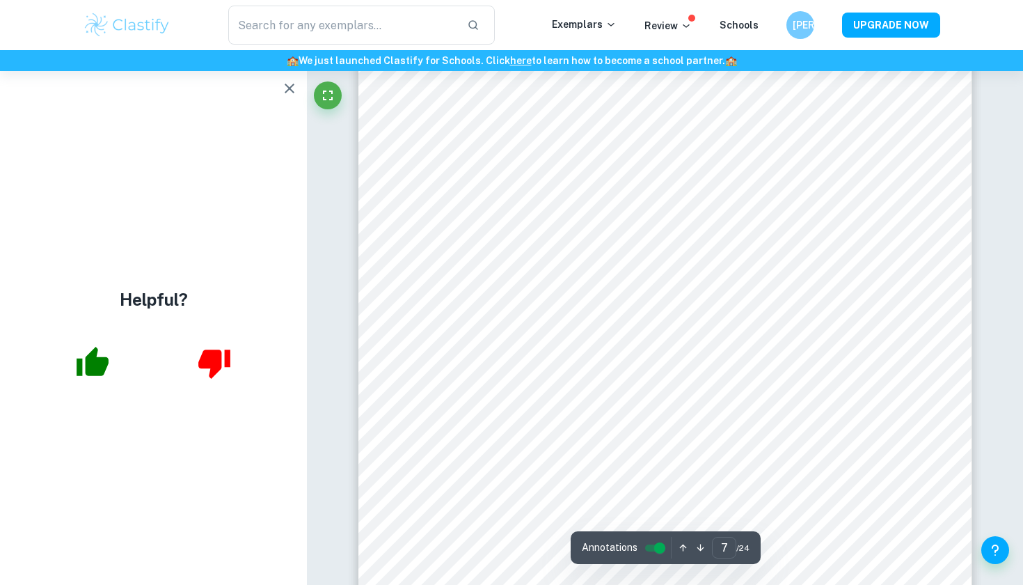
scroll to position [5495, 0]
click at [291, 97] on button "button" at bounding box center [290, 88] width 28 height 28
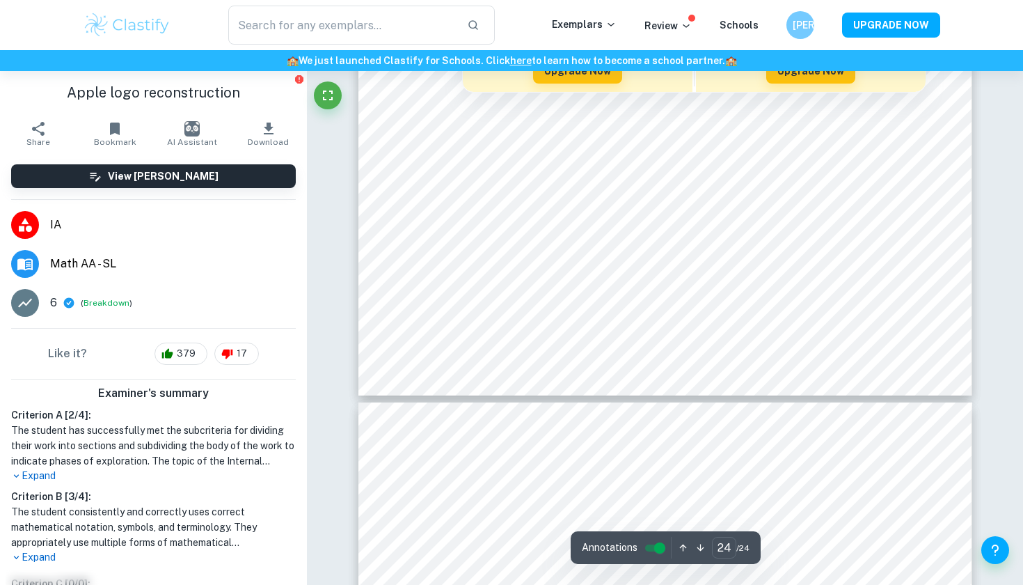
scroll to position [20463, 0]
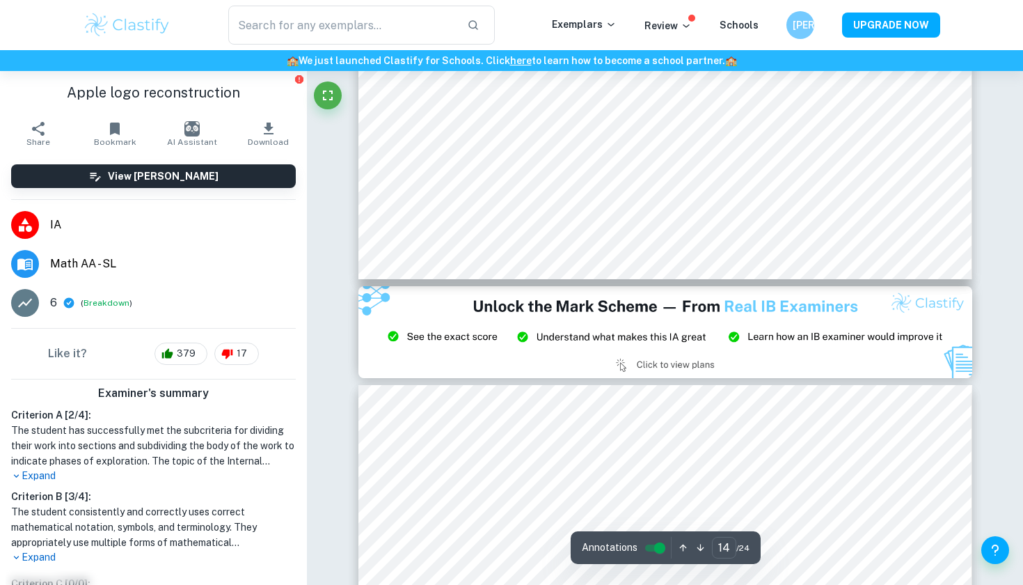
type input "15"
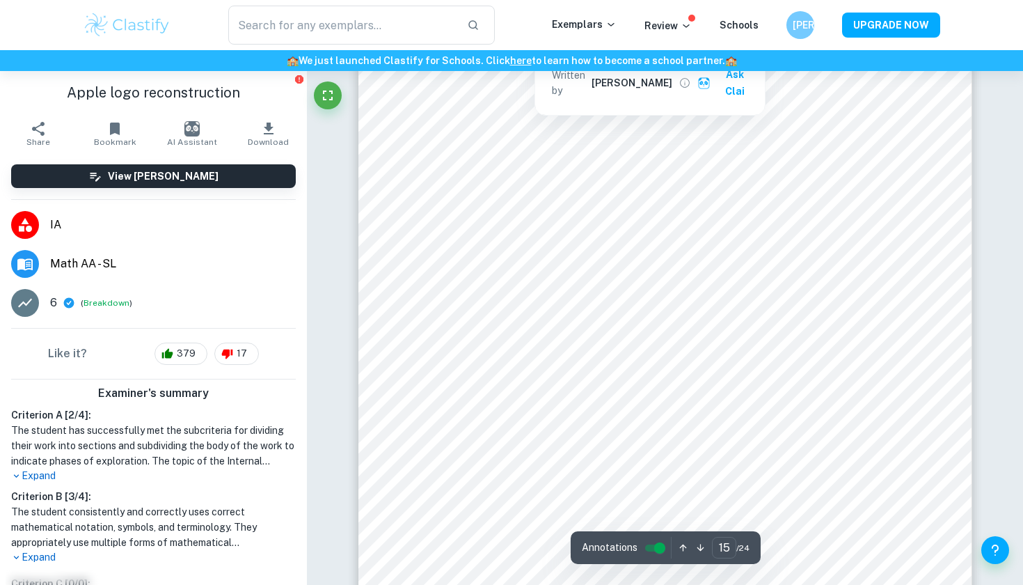
scroll to position [12963, 0]
